Goal: Transaction & Acquisition: Purchase product/service

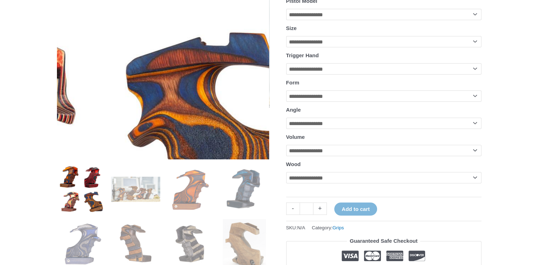
scroll to position [160, 0]
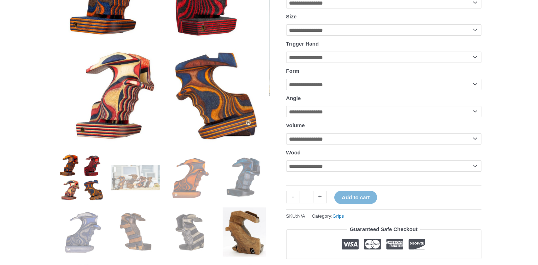
click at [238, 233] on img at bounding box center [244, 232] width 49 height 49
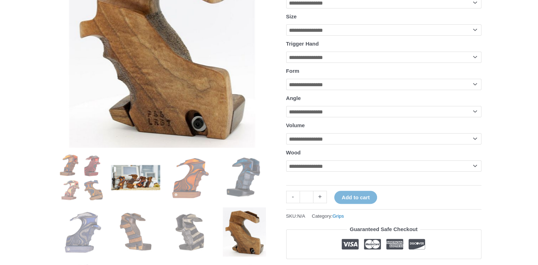
click at [137, 177] on img at bounding box center [135, 177] width 49 height 49
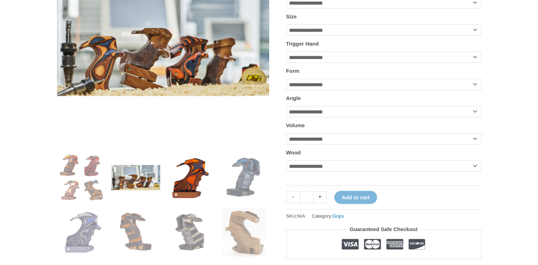
click at [191, 172] on img at bounding box center [190, 177] width 49 height 49
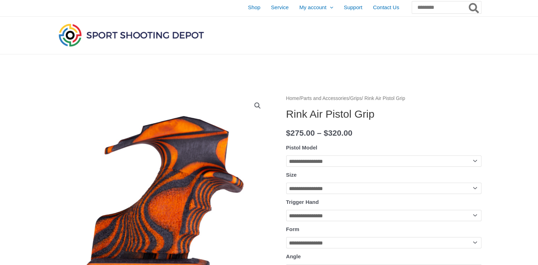
scroll to position [0, 0]
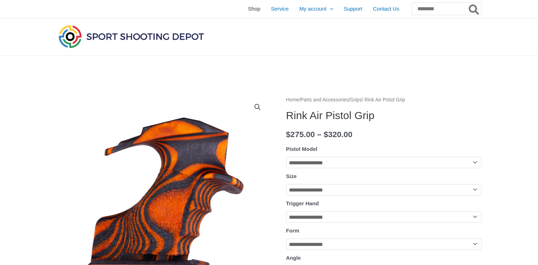
click at [248, 9] on span "Shop" at bounding box center [254, 9] width 12 height 18
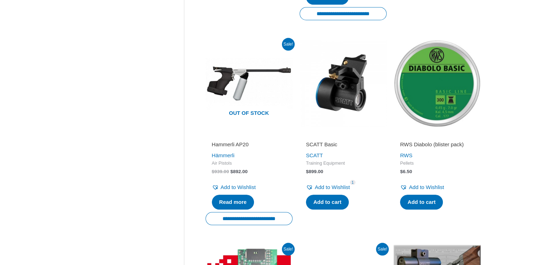
scroll to position [743, 0]
click at [349, 96] on img at bounding box center [343, 83] width 87 height 87
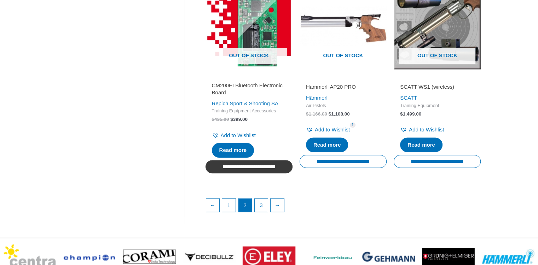
scroll to position [1061, 0]
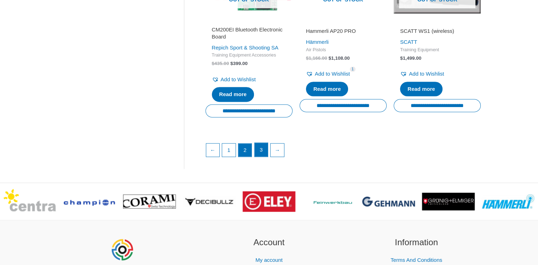
click at [259, 157] on link "3" at bounding box center [261, 150] width 13 height 14
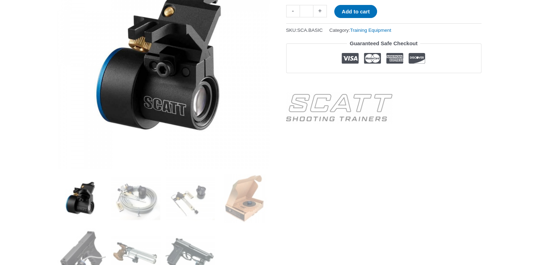
scroll to position [142, 0]
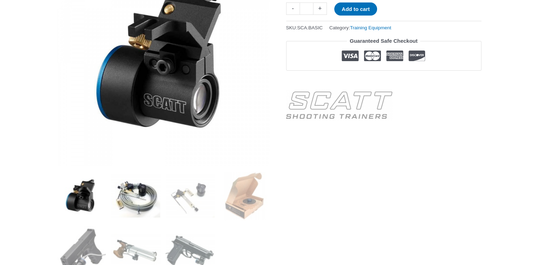
click at [149, 198] on img at bounding box center [135, 196] width 49 height 49
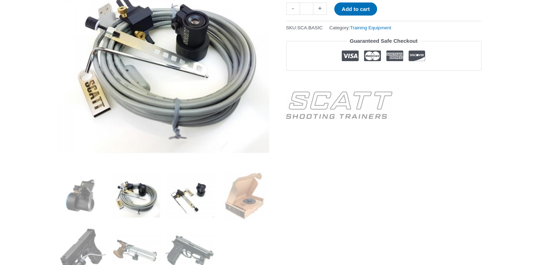
click at [183, 206] on img at bounding box center [190, 196] width 49 height 49
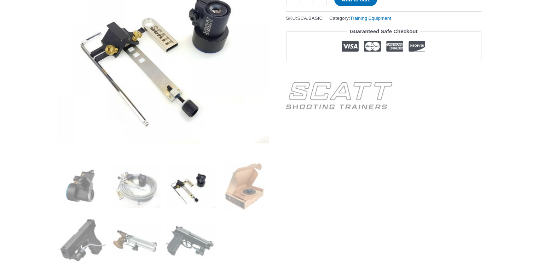
scroll to position [212, 0]
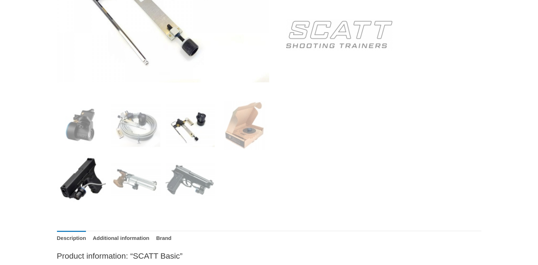
click at [89, 188] on img at bounding box center [81, 179] width 49 height 49
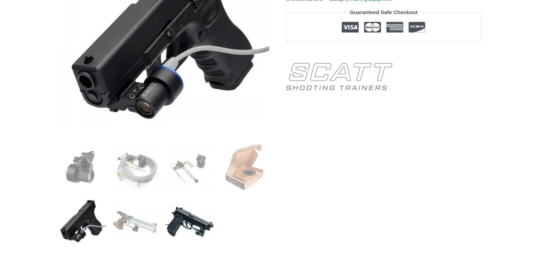
scroll to position [177, 0]
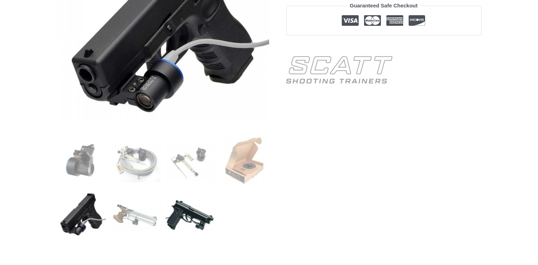
click at [187, 220] on img at bounding box center [190, 215] width 49 height 49
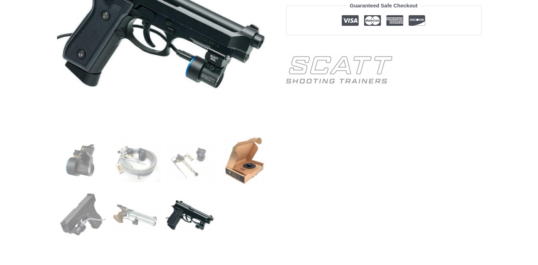
click at [252, 162] on img at bounding box center [244, 160] width 49 height 49
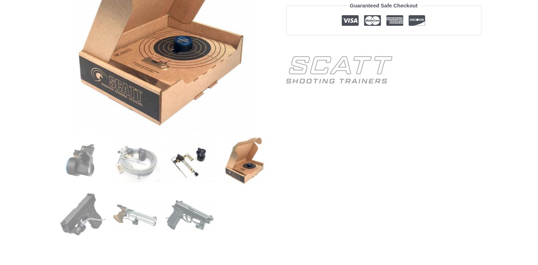
click at [195, 169] on img at bounding box center [190, 160] width 49 height 49
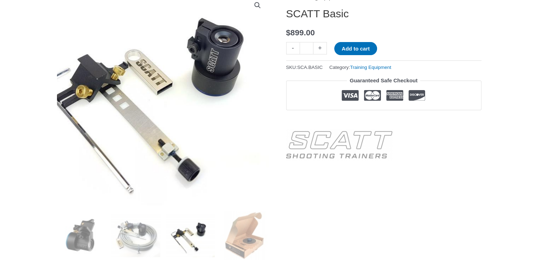
scroll to position [71, 0]
